Goal: Task Accomplishment & Management: Use online tool/utility

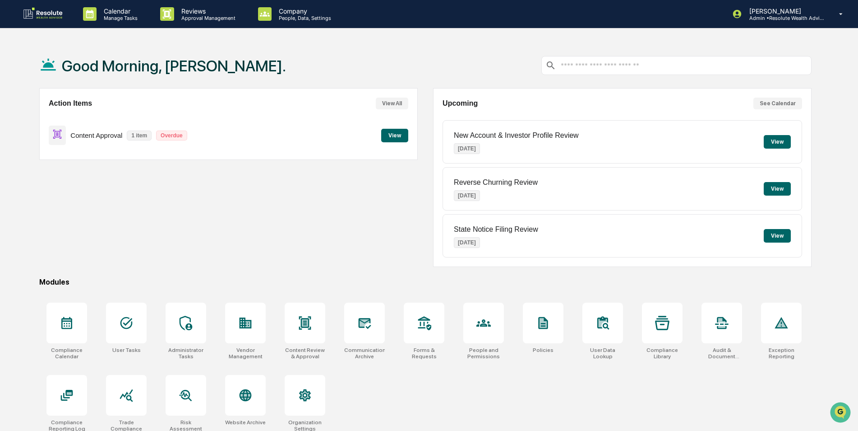
click at [389, 132] on button "View" at bounding box center [394, 136] width 27 height 14
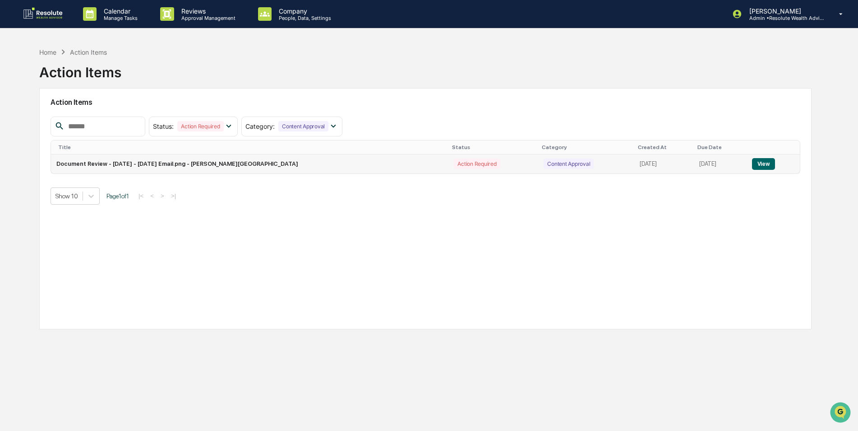
click at [757, 160] on button "View" at bounding box center [763, 164] width 23 height 12
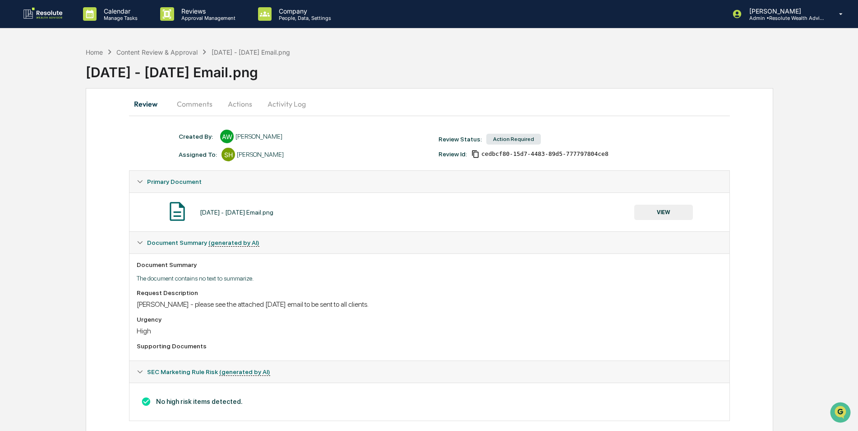
click at [244, 105] on button "Actions" at bounding box center [240, 104] width 41 height 22
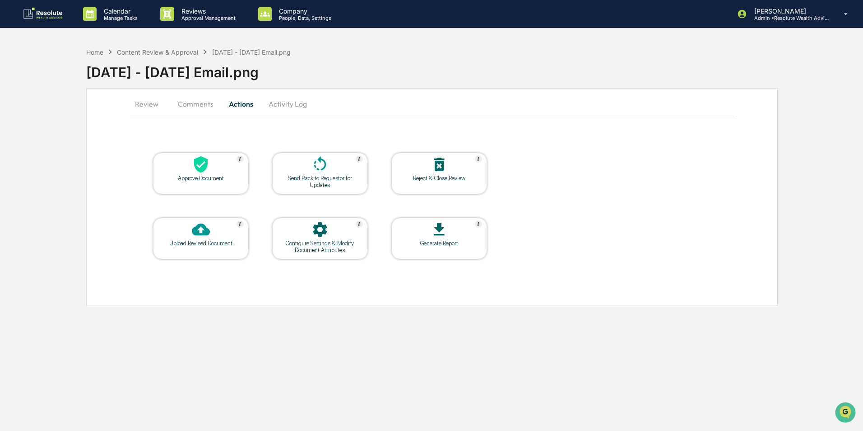
click at [206, 164] on icon at bounding box center [201, 164] width 14 height 17
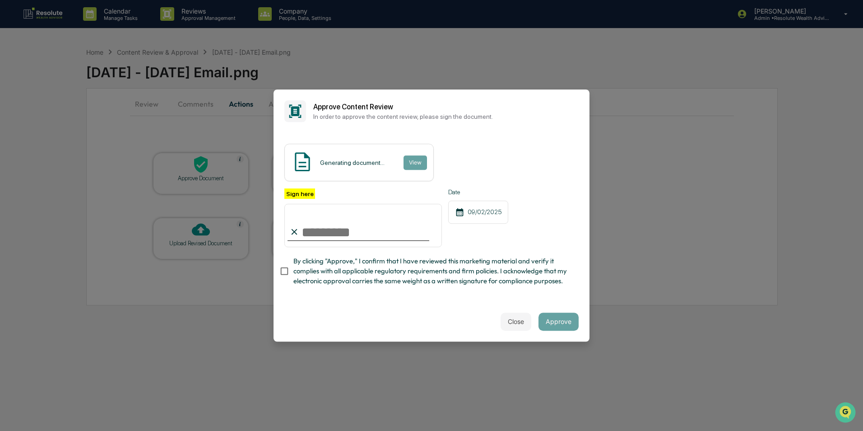
click at [336, 232] on input "Sign here" at bounding box center [363, 225] width 158 height 43
click at [325, 227] on input "Sign here" at bounding box center [363, 225] width 158 height 43
type input "**********"
click at [557, 320] on button "Approve" at bounding box center [558, 321] width 40 height 18
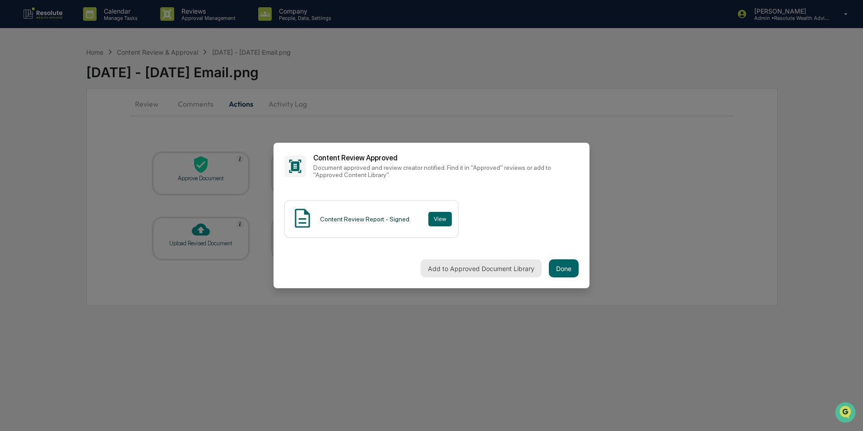
click at [441, 270] on button "Add to Approved Document Library" at bounding box center [481, 268] width 121 height 18
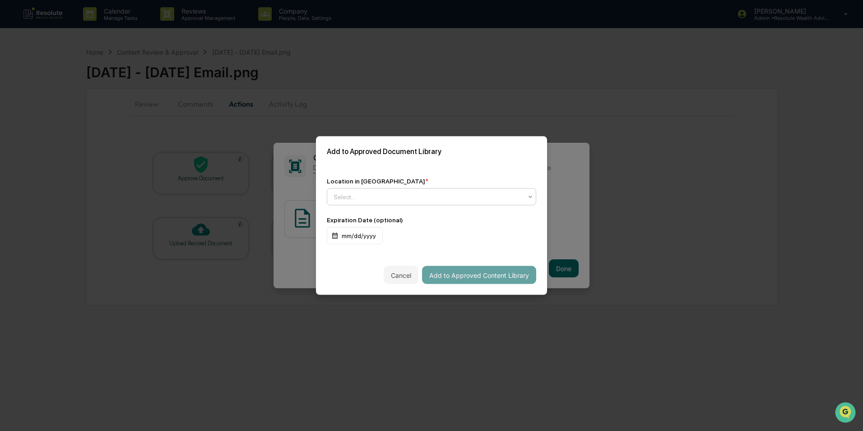
click at [441, 200] on div at bounding box center [428, 196] width 189 height 9
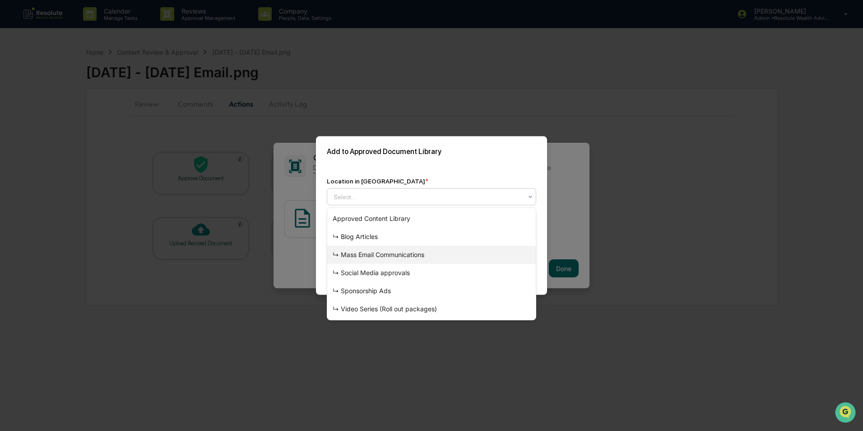
click at [363, 260] on div "↳ Mass Email Communications" at bounding box center [431, 255] width 209 height 18
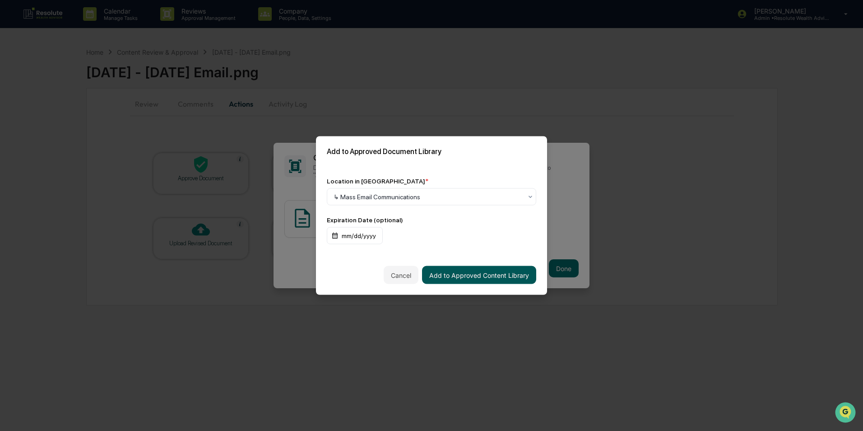
click at [466, 274] on button "Add to Approved Content Library" at bounding box center [479, 275] width 114 height 18
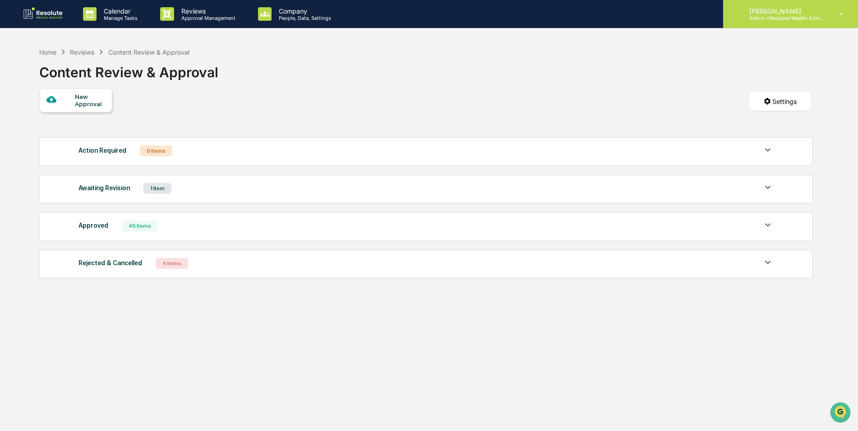
click at [795, 15] on p "Admin • Resolute Wealth Advisor" at bounding box center [784, 18] width 84 height 6
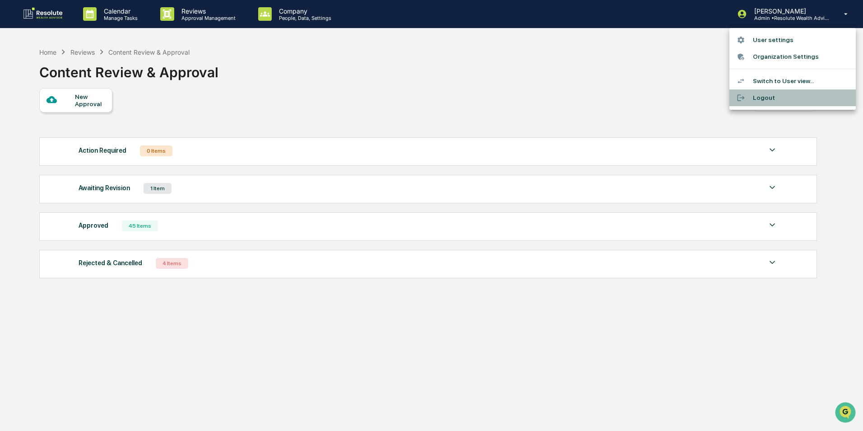
click at [764, 101] on li "Logout" at bounding box center [792, 97] width 126 height 17
